Goal: Task Accomplishment & Management: Manage account settings

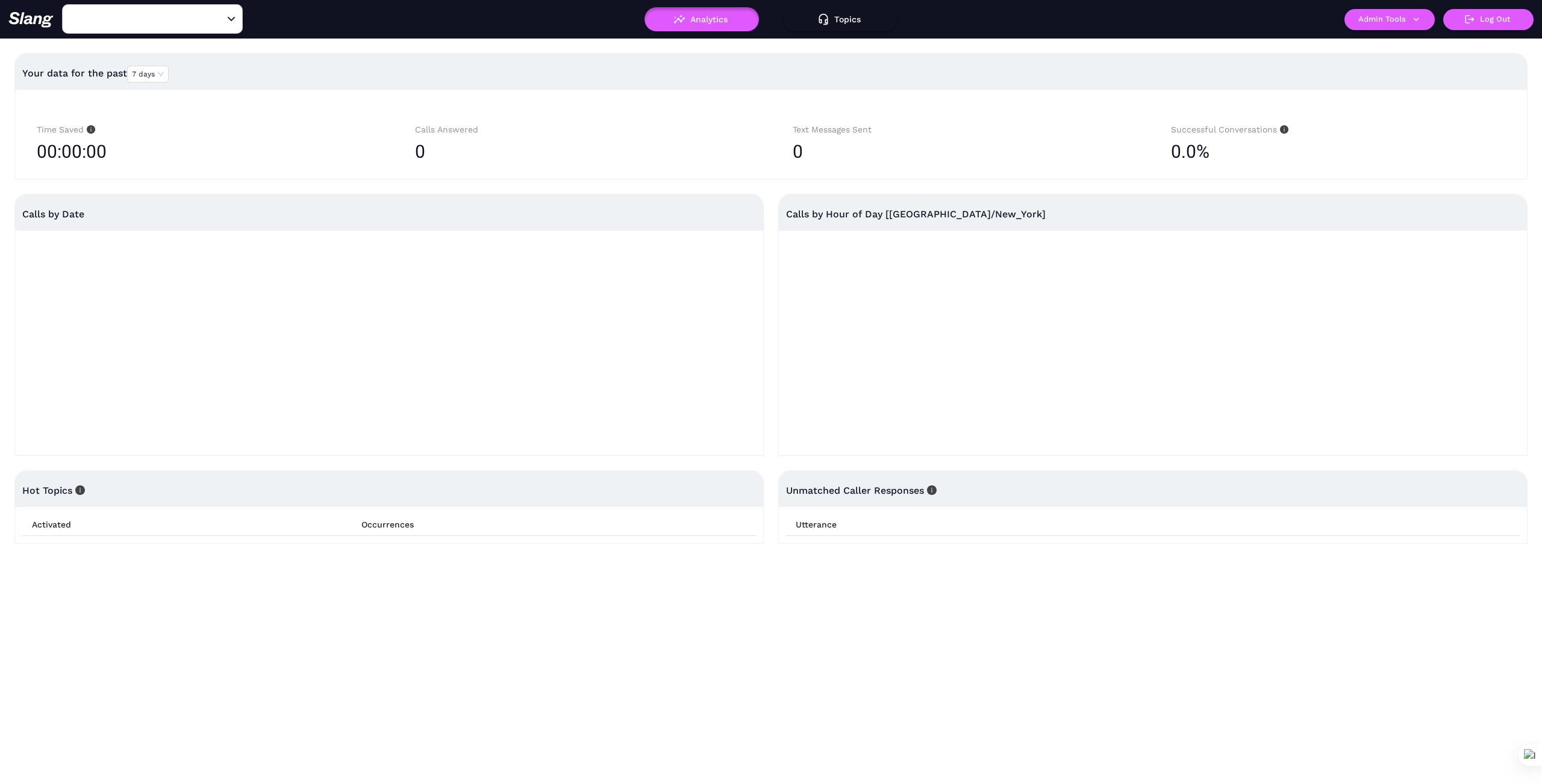
type input "1776"
drag, startPoint x: 223, startPoint y: 18, endPoint x: 206, endPoint y: 17, distance: 17.0
click at [216, 18] on button "Clear" at bounding box center [216, 19] width 17 height 17
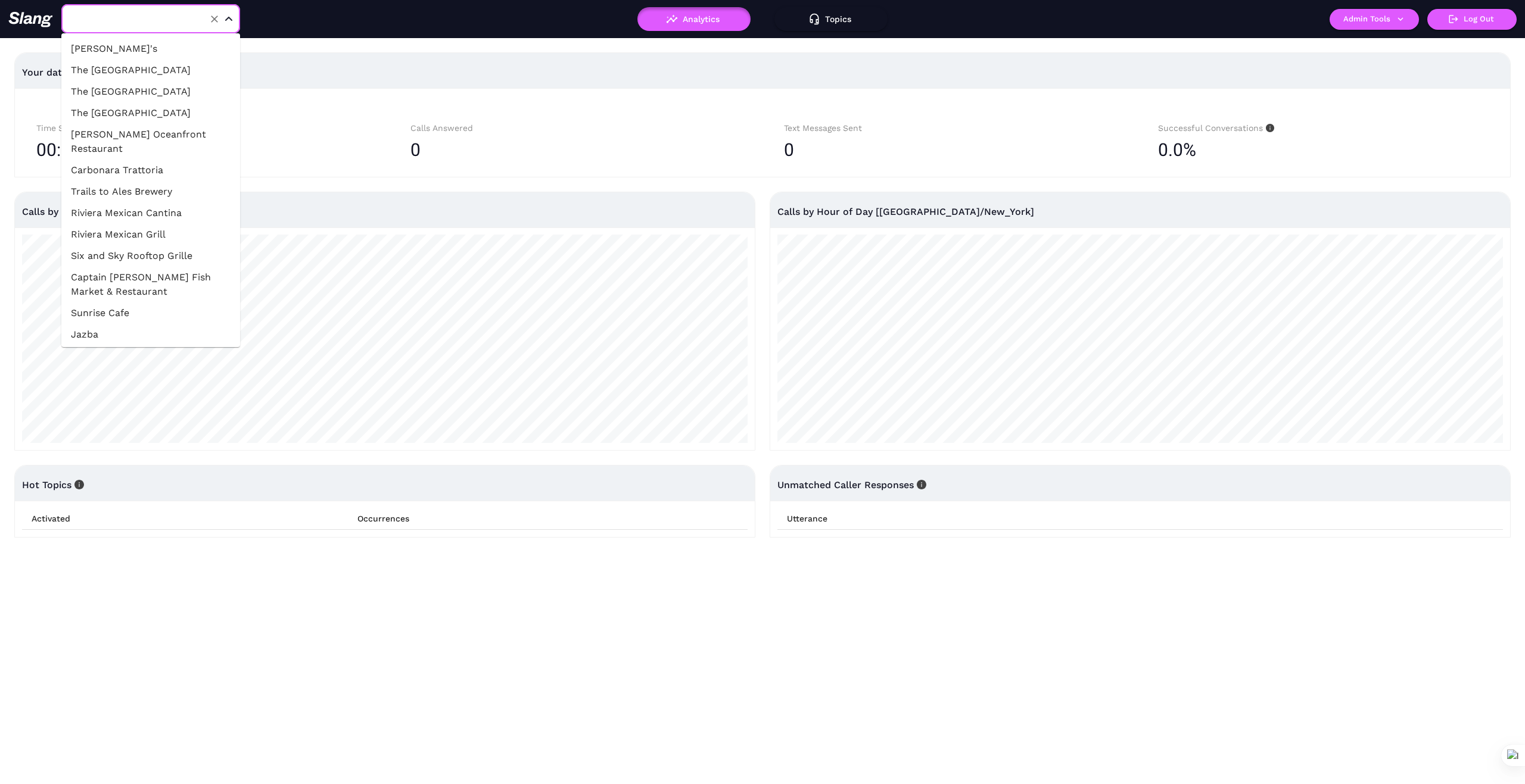
click at [165, 15] on input "text" at bounding box center [132, 19] width 131 height 19
type input "1"
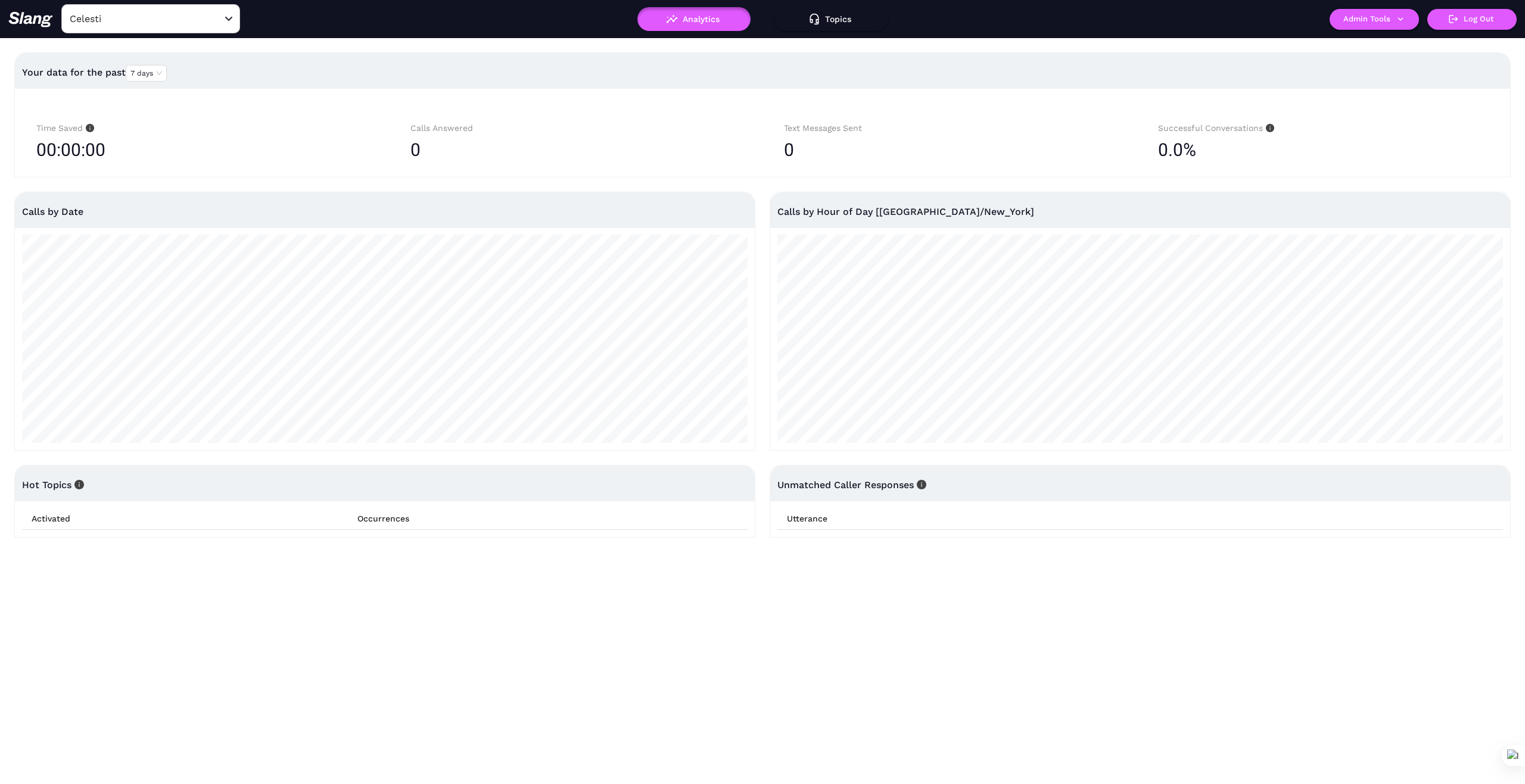
type input "1776"
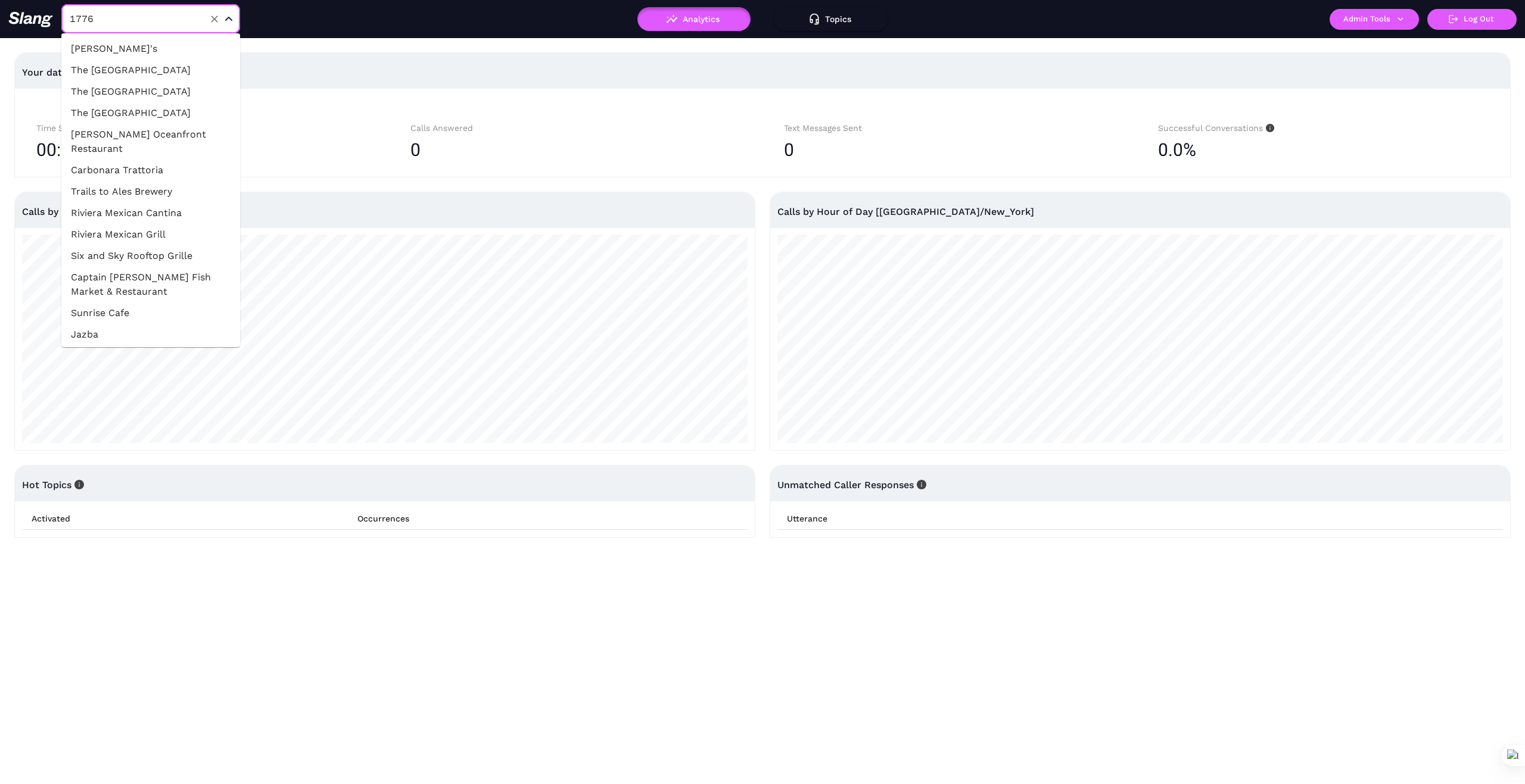
click at [115, 15] on input "1776" at bounding box center [132, 19] width 131 height 19
paste input "Giardino"
click at [125, 17] on input "1776" at bounding box center [132, 19] width 131 height 19
type input "1"
type input "Rodi"
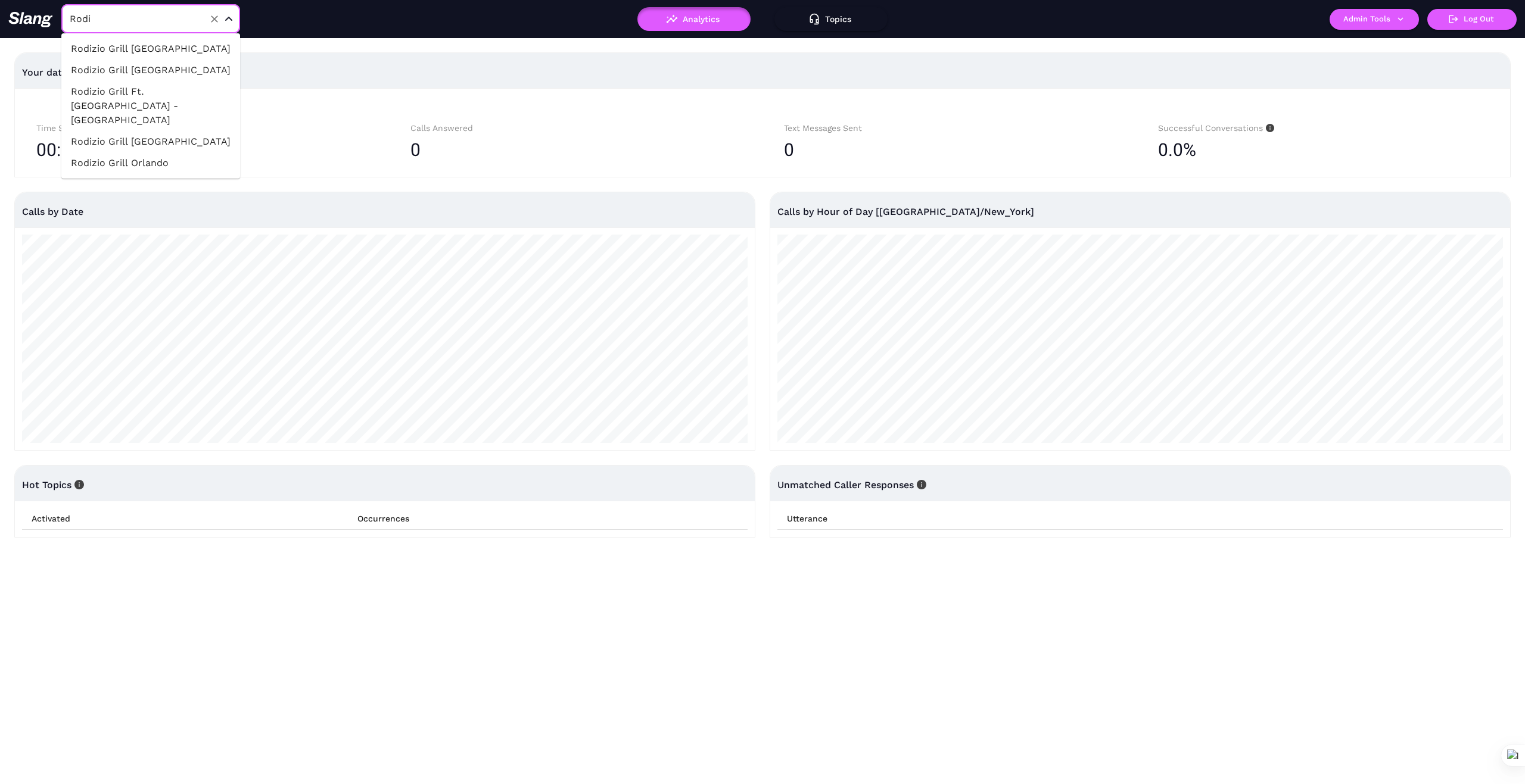
click at [154, 153] on li "Rodizio Grill Orlando" at bounding box center [150, 163] width 179 height 21
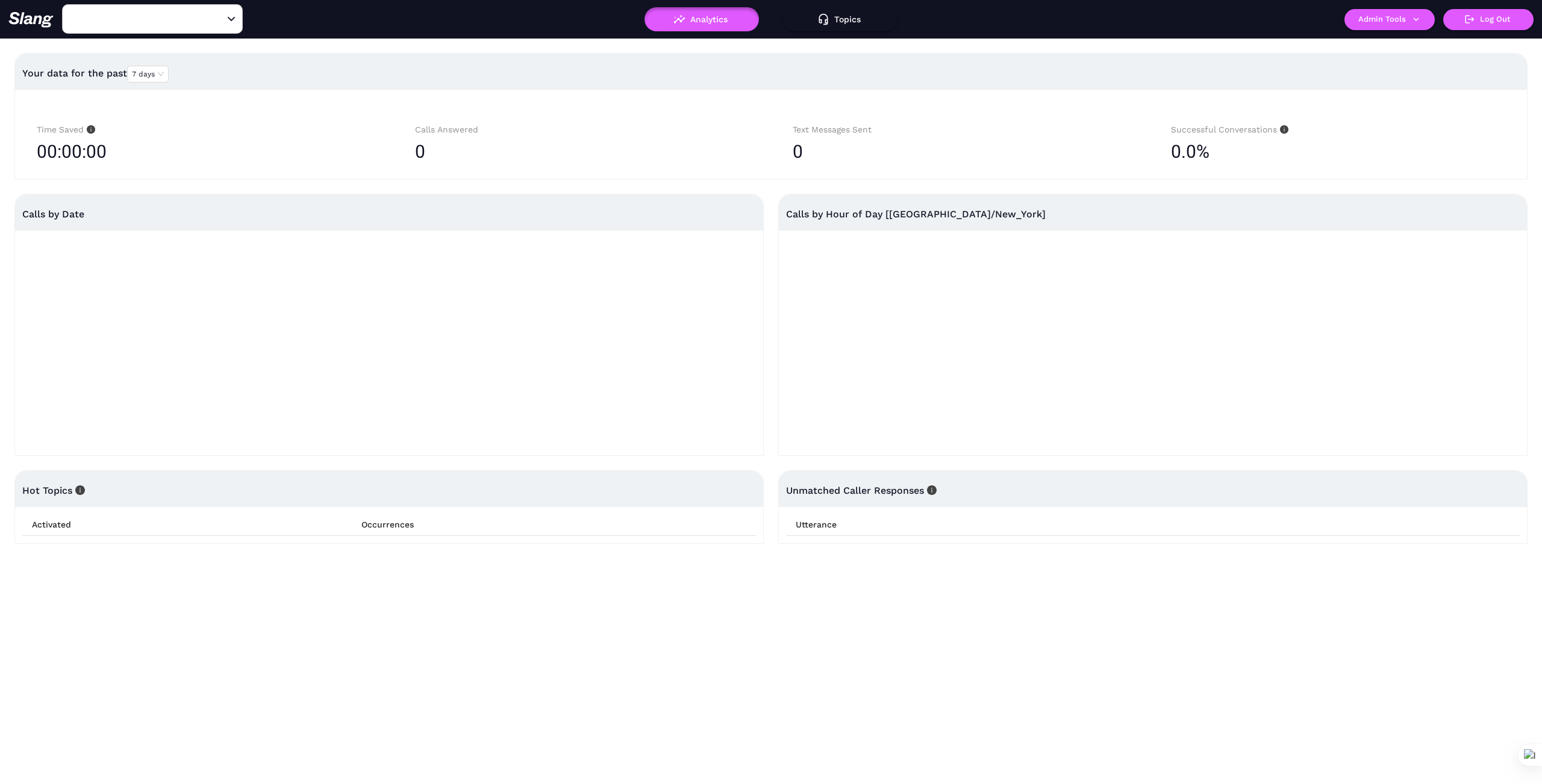
type input "Rodizio Grill Orlando"
click at [1420, 19] on icon "button" at bounding box center [1416, 19] width 11 height 11
click at [1421, 44] on link "Manage current business" at bounding box center [1413, 46] width 118 height 15
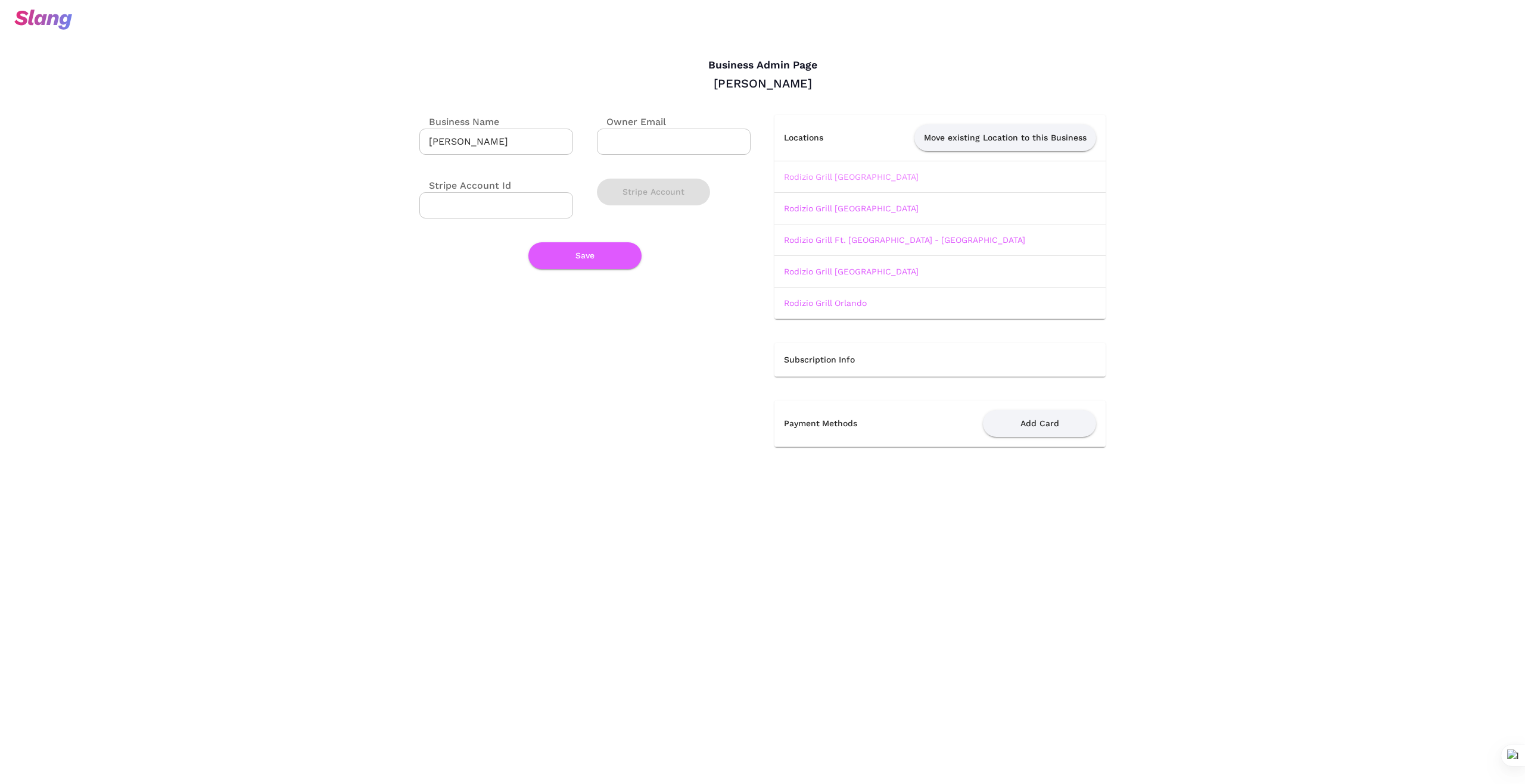
click at [863, 175] on link "Rodizio Grill [GEOGRAPHIC_DATA]" at bounding box center [851, 177] width 135 height 9
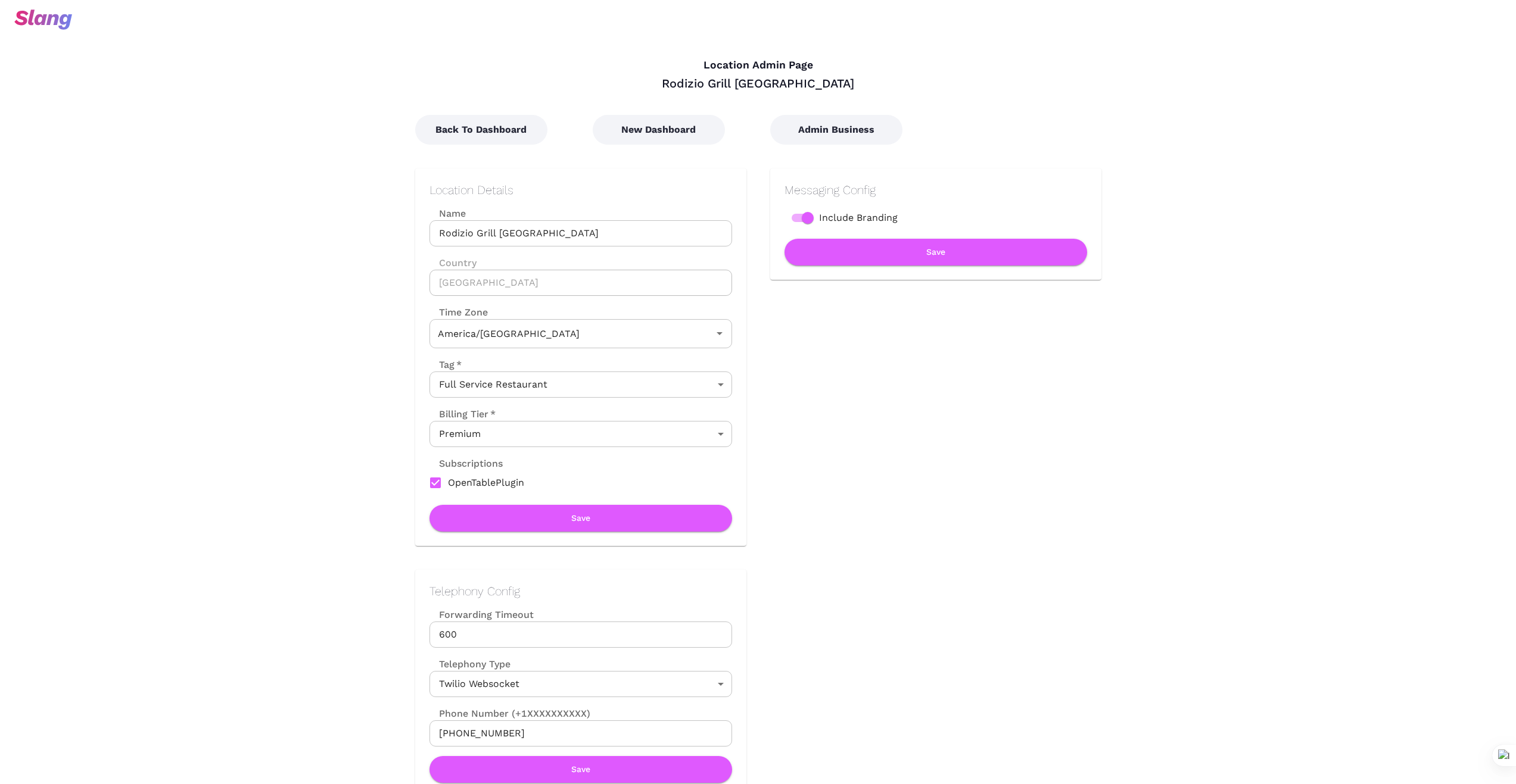
type input "Mountain Time"
click at [671, 128] on button "New Dashboard" at bounding box center [658, 129] width 132 height 30
